Goal: Task Accomplishment & Management: Manage account settings

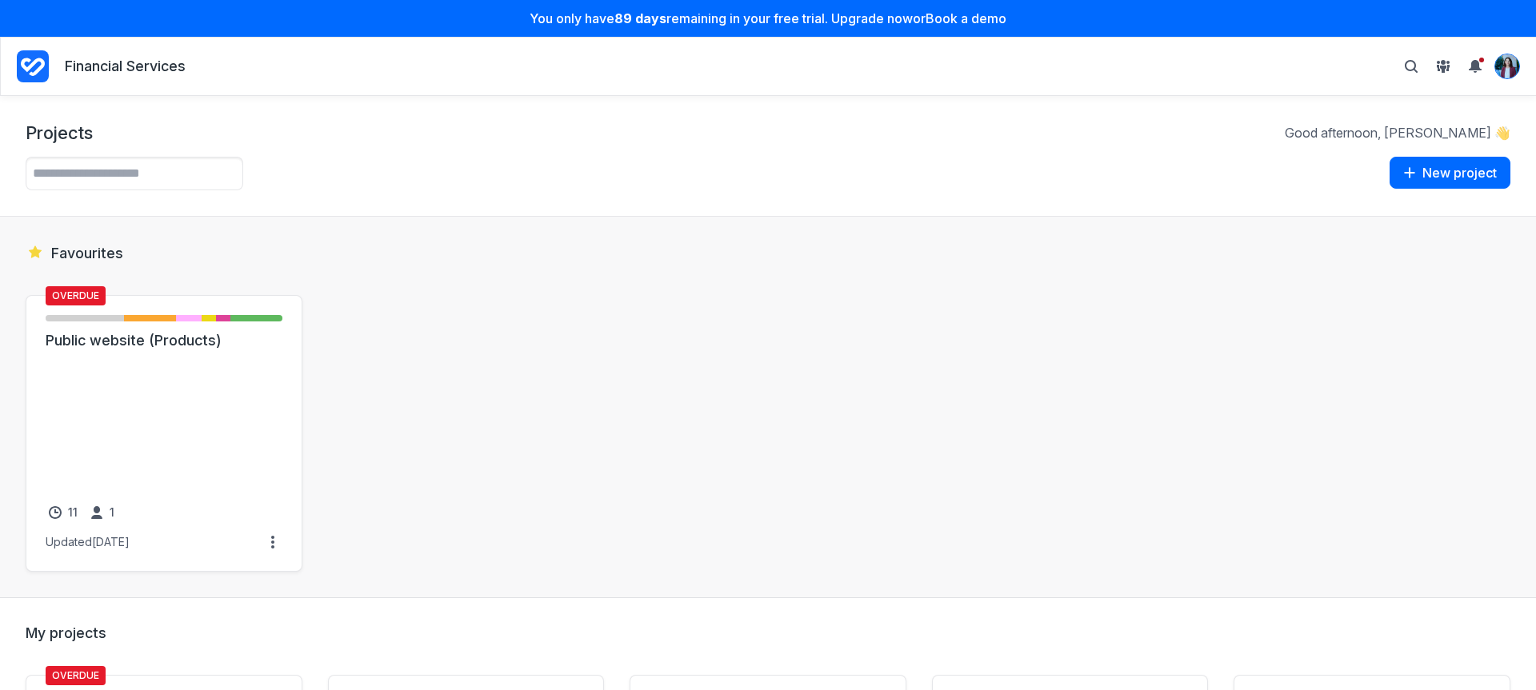
click at [1505, 69] on img "View profile menu" at bounding box center [1507, 66] width 24 height 24
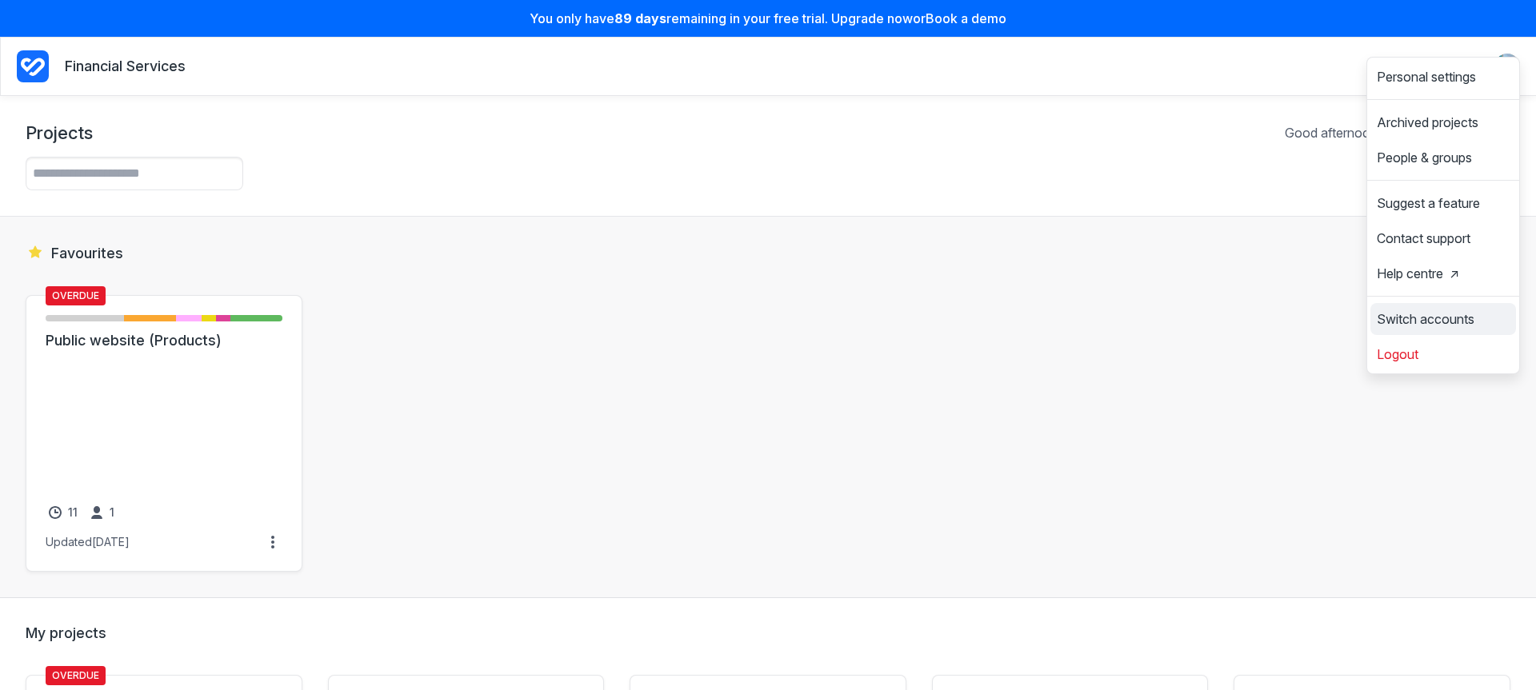
click at [1424, 317] on span "Switch accounts" at bounding box center [1426, 319] width 98 height 13
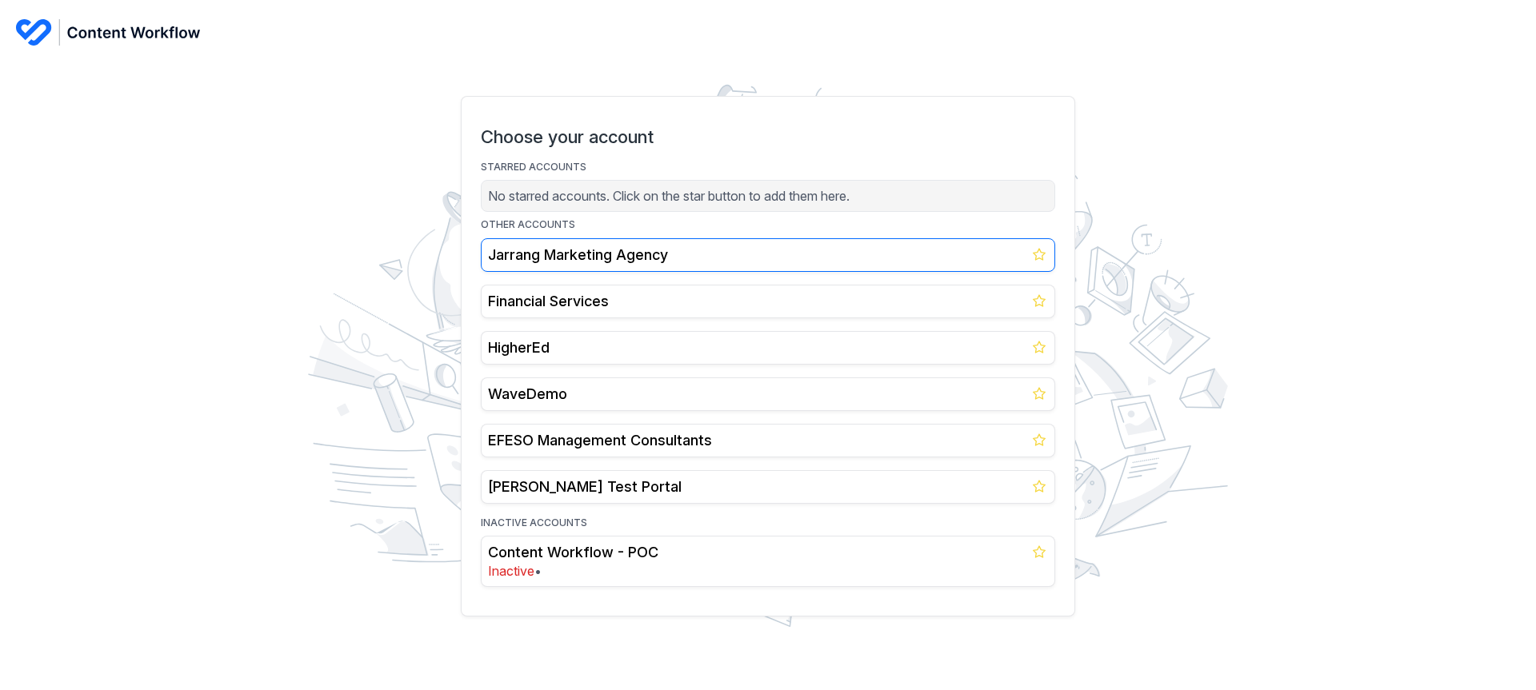
click at [698, 253] on h2 "Jarrang Marketing Agency" at bounding box center [768, 255] width 560 height 19
